Goal: Transaction & Acquisition: Purchase product/service

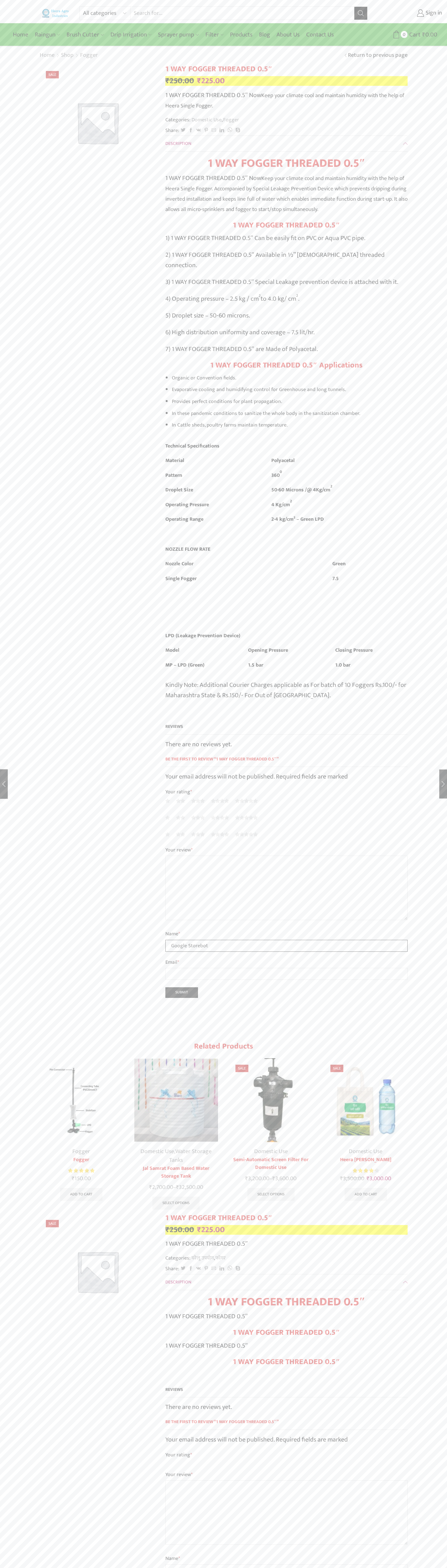
type input "Google Storebot"
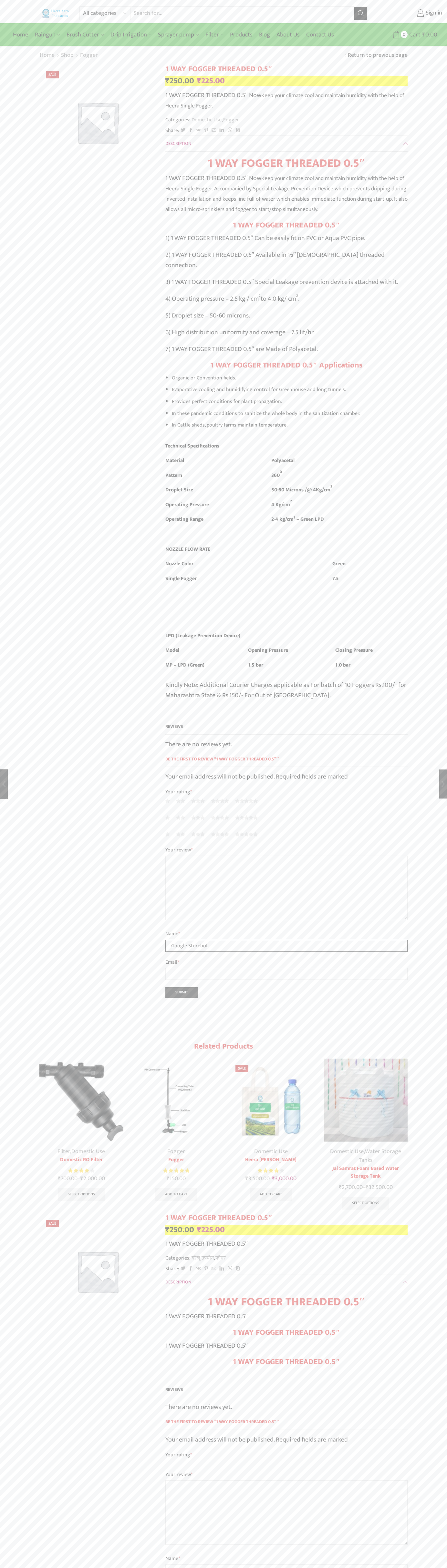
type input "Google Storebot"
click at [410, 13] on link "Sign in" at bounding box center [409, 13] width 65 height 12
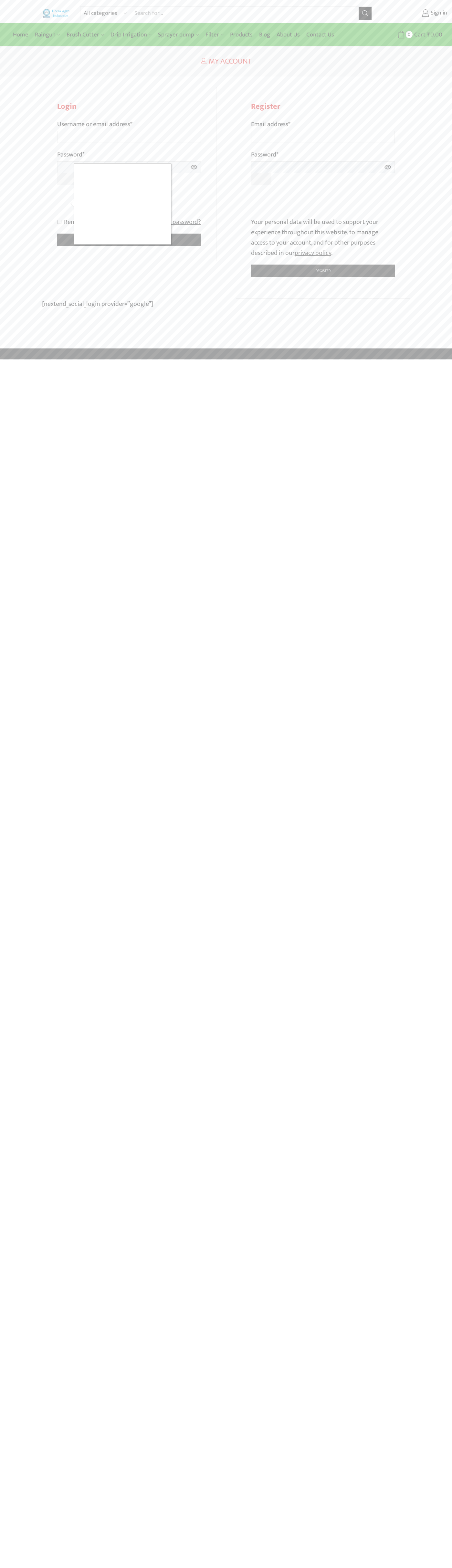
click at [330, 212] on div at bounding box center [226, 784] width 452 height 1568
